Goal: Find contact information: Find contact information

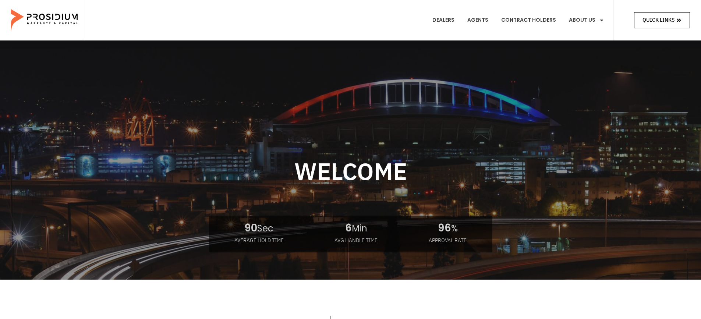
click at [667, 16] on span "Quick Links" at bounding box center [659, 19] width 32 height 9
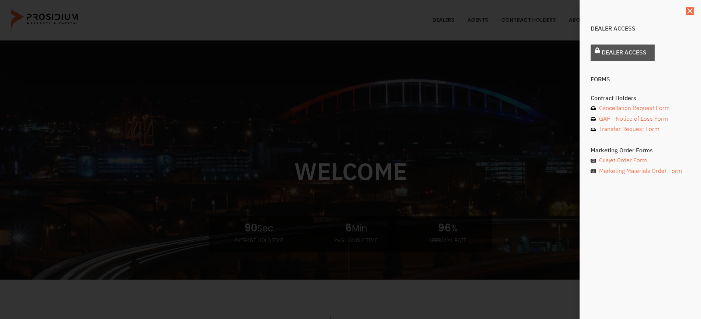
click at [639, 53] on span "Dealer Access" at bounding box center [624, 52] width 45 height 11
click at [691, 8] on icon "Close" at bounding box center [690, 10] width 7 height 7
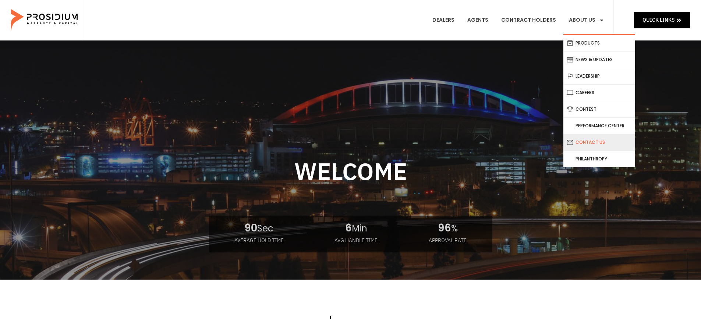
click at [587, 146] on link "Contact Us" at bounding box center [600, 142] width 72 height 16
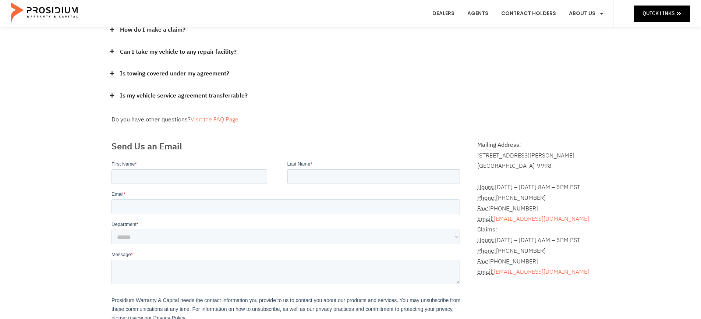
scroll to position [110, 0]
